Goal: Transaction & Acquisition: Purchase product/service

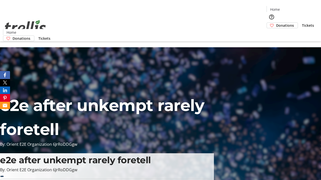
click at [276, 23] on span "Donations" at bounding box center [285, 25] width 18 height 5
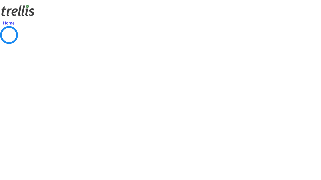
select select "CA"
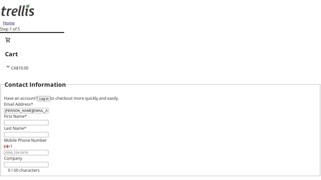
type input "[PERSON_NAME][EMAIL_ADDRESS][DOMAIN_NAME]"
type input "[PERSON_NAME]"
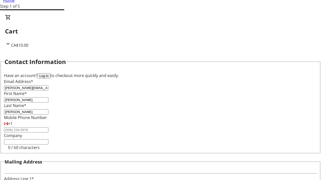
type input "[STREET_ADDRESS][PERSON_NAME]"
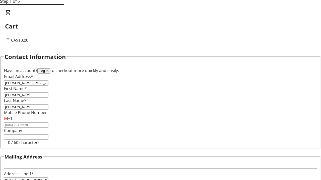
type input "Kelowna"
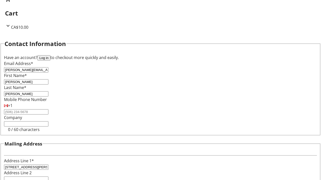
select select "BC"
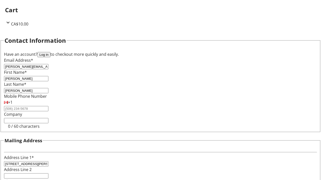
type input "Kelowna"
type input "V1Y 0C2"
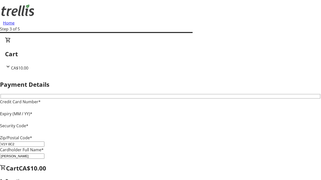
type input "V1Y 0C2"
